Goal: Task Accomplishment & Management: Use online tool/utility

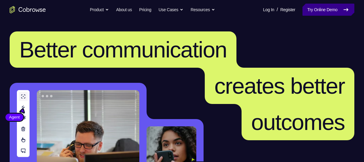
click at [331, 8] on link "Try Online Demo" at bounding box center [329, 10] width 52 height 12
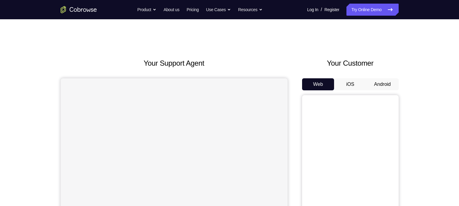
scroll to position [31, 0]
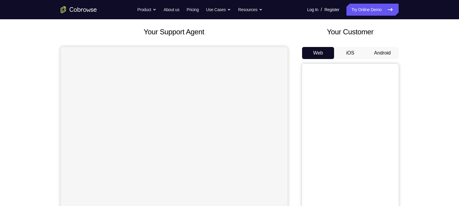
click at [386, 51] on button "Android" at bounding box center [382, 53] width 32 height 12
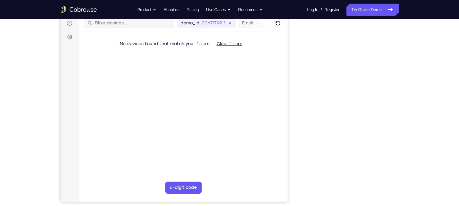
scroll to position [78, 0]
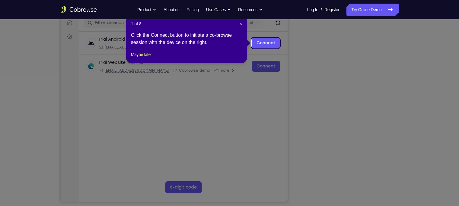
click at [145, 63] on div "1 of 8 × Click the Connect button to initiate a co-browse session with the devi…" at bounding box center [186, 39] width 121 height 47
click at [145, 58] on button "Maybe later" at bounding box center [141, 54] width 21 height 7
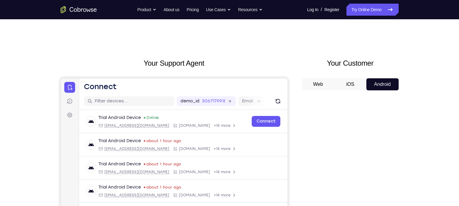
scroll to position [1, 0]
click at [355, 82] on button "iOS" at bounding box center [350, 84] width 32 height 12
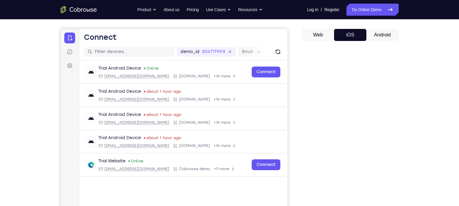
scroll to position [50, 0]
click at [378, 34] on button "Android" at bounding box center [382, 35] width 32 height 12
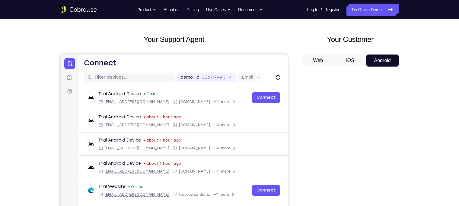
scroll to position [19, 0]
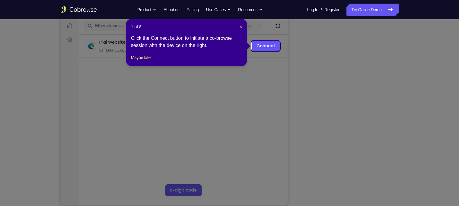
scroll to position [76, 0]
click at [144, 61] on button "Maybe later" at bounding box center [141, 57] width 21 height 7
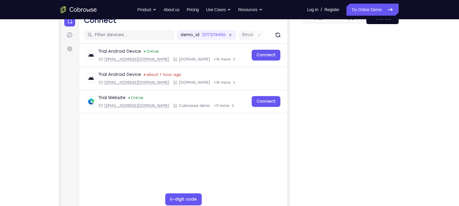
scroll to position [67, 0]
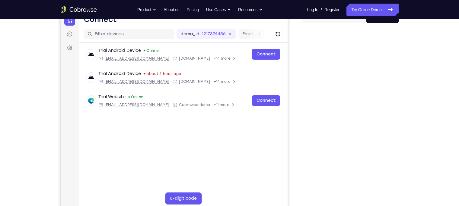
drag, startPoint x: 403, startPoint y: 33, endPoint x: 269, endPoint y: 186, distance: 204.2
click at [269, 186] on main "demo_id 1217374456 1217374456 Email User ID Device ID Device name 6-digit code …" at bounding box center [183, 127] width 209 height 202
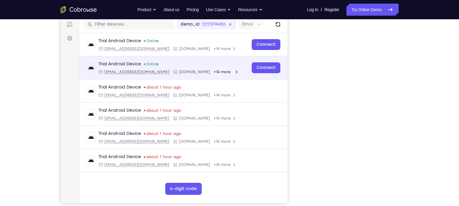
scroll to position [94, 0]
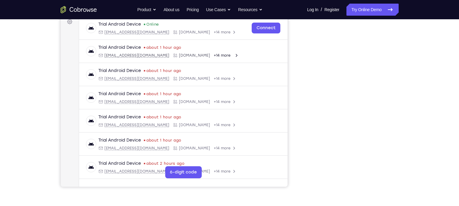
drag, startPoint x: 345, startPoint y: 11, endPoint x: 408, endPoint y: 129, distance: 133.0
click at [408, 129] on div "Your Support Agent Your Customer Web iOS Android Next Steps We’d be happy to gi…" at bounding box center [230, 125] width 386 height 398
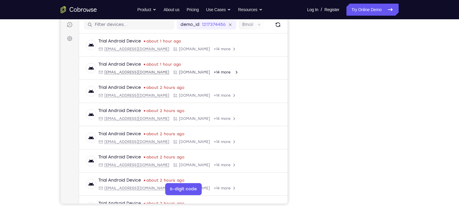
scroll to position [76, 0]
drag, startPoint x: 393, startPoint y: 61, endPoint x: 414, endPoint y: 116, distance: 58.8
click at [414, 116] on div "Your Support Agent Your Customer Web iOS Android Next Steps We’d be happy to gi…" at bounding box center [230, 142] width 386 height 398
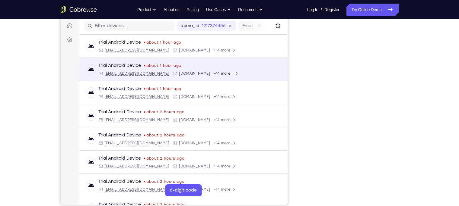
scroll to position [77, 0]
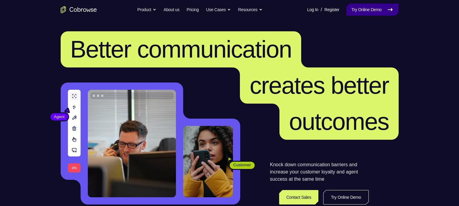
click at [376, 13] on link "Try Online Demo" at bounding box center [372, 10] width 52 height 12
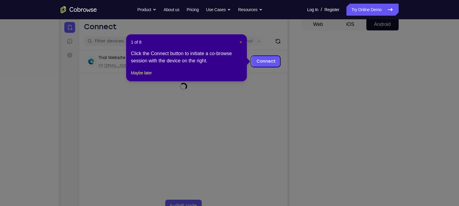
click at [240, 41] on span "×" at bounding box center [241, 42] width 2 height 5
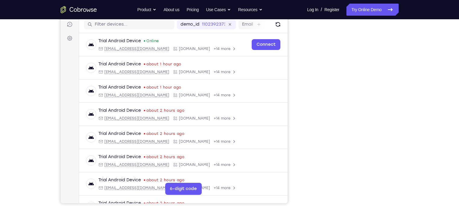
scroll to position [78, 0]
